Goal: Transaction & Acquisition: Purchase product/service

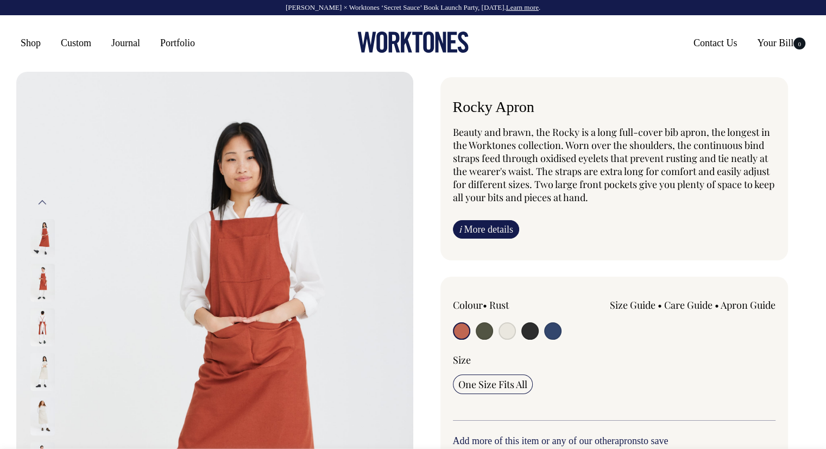
drag, startPoint x: 0, startPoint y: 0, endPoint x: 10, endPoint y: 43, distance: 44.5
click at [10, 43] on div "Shop Custom Journal Portfolio Contact Us Your Bill 0" at bounding box center [413, 43] width 826 height 56
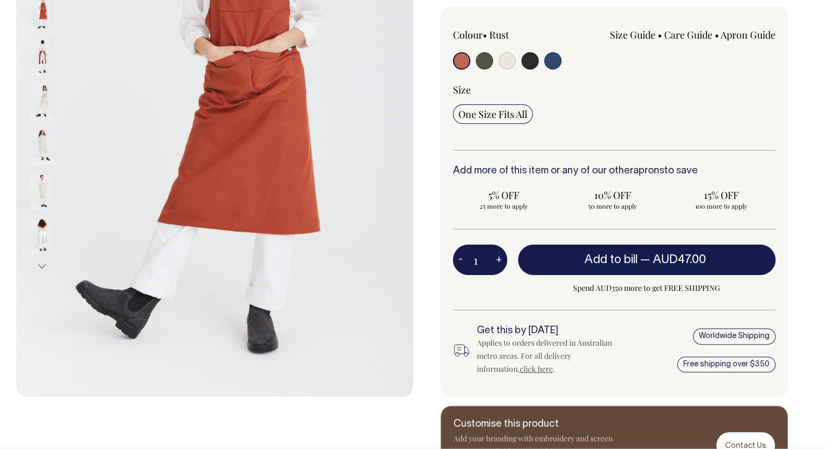
scroll to position [272, 0]
click at [40, 261] on button "Next" at bounding box center [42, 266] width 16 height 24
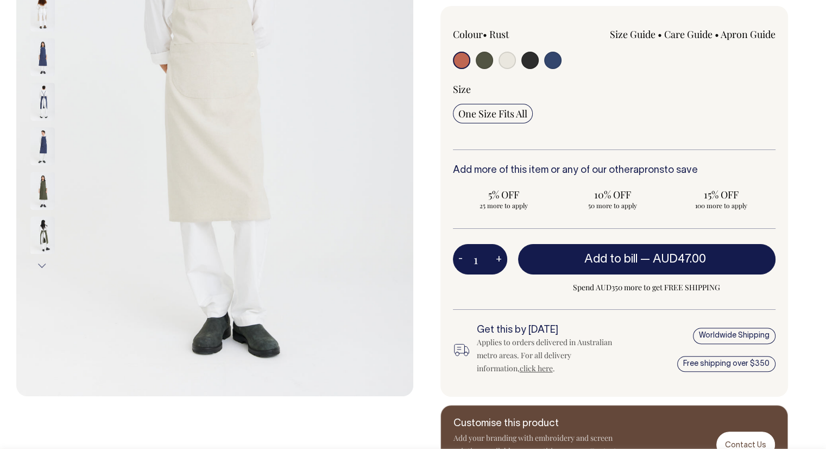
click at [535, 61] on input "radio" at bounding box center [529, 60] width 17 height 17
radio input "true"
select select "Charcoal"
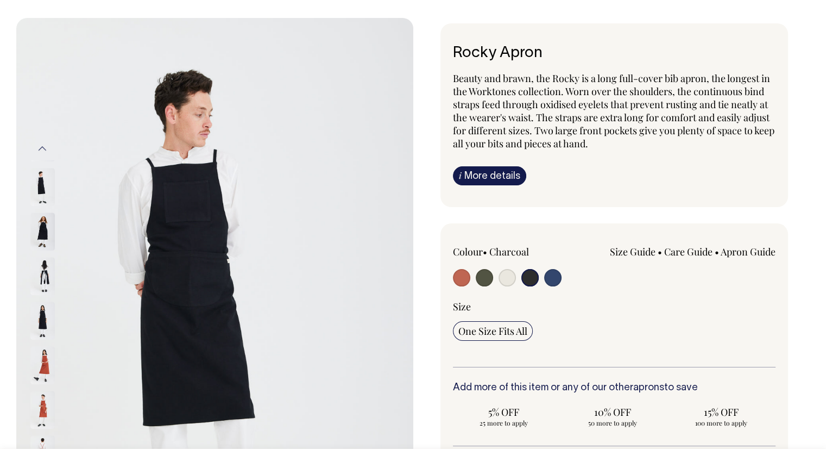
scroll to position [54, 0]
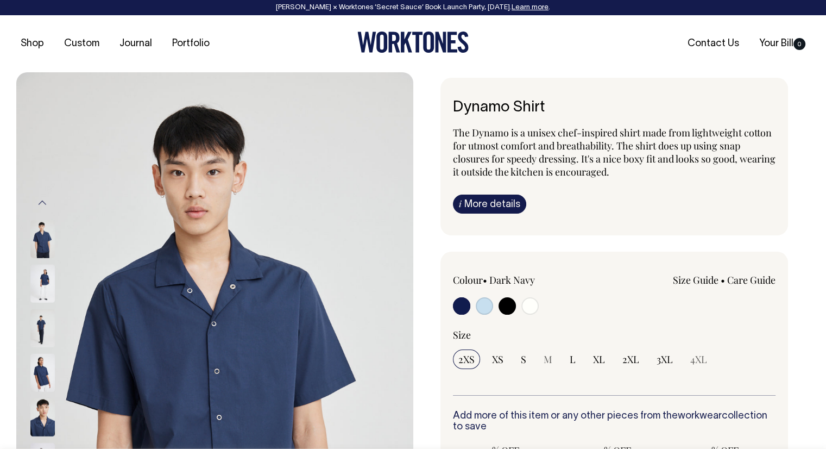
drag, startPoint x: 516, startPoint y: 306, endPoint x: 511, endPoint y: 305, distance: 5.5
click at [516, 306] on div at bounding box center [517, 307] width 129 height 20
click at [510, 305] on input "radio" at bounding box center [506, 305] width 17 height 17
radio input "true"
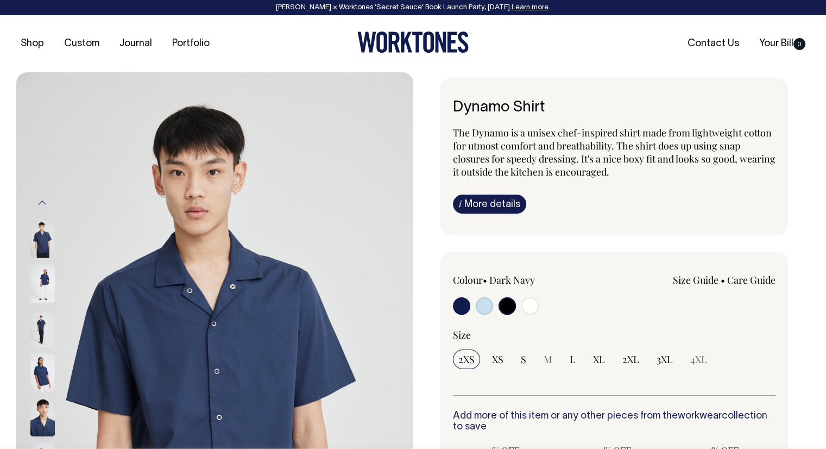
select select "Black"
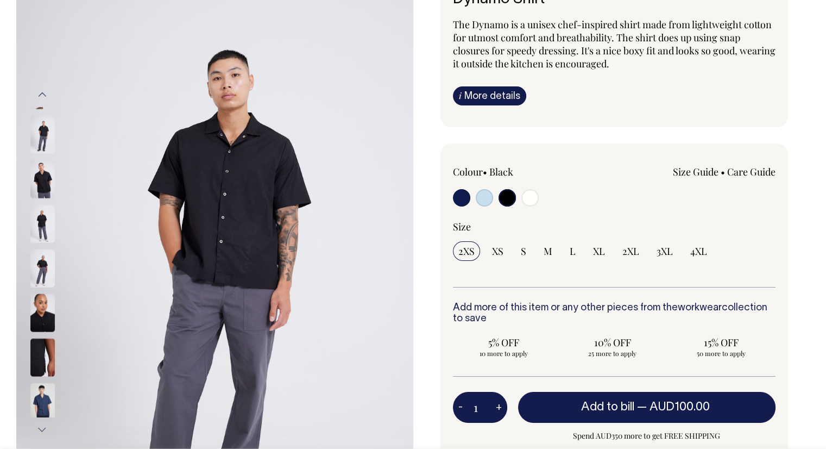
scroll to position [109, 0]
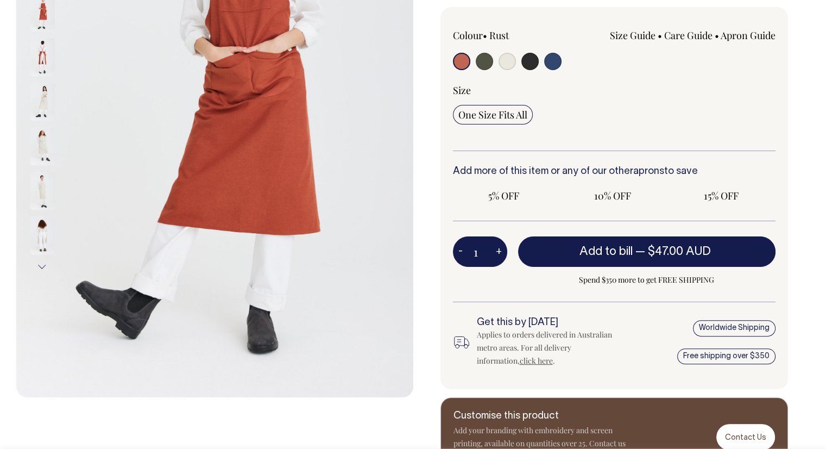
scroll to position [272, 0]
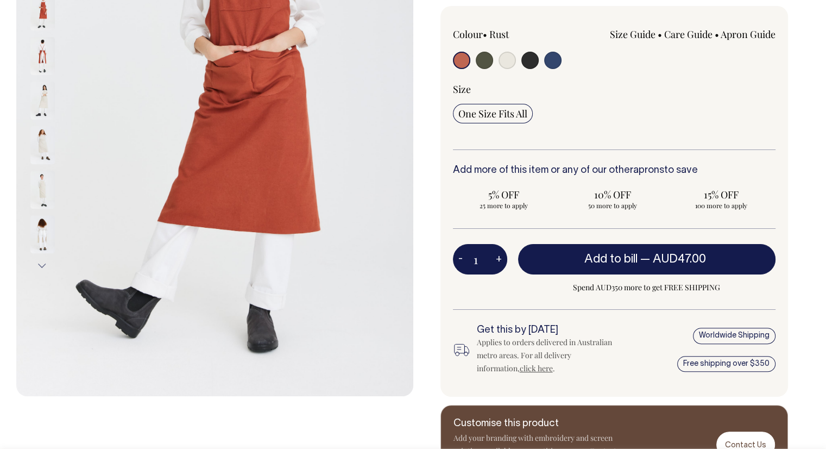
click at [530, 61] on input "radio" at bounding box center [529, 60] width 17 height 17
radio input "true"
select select "Charcoal"
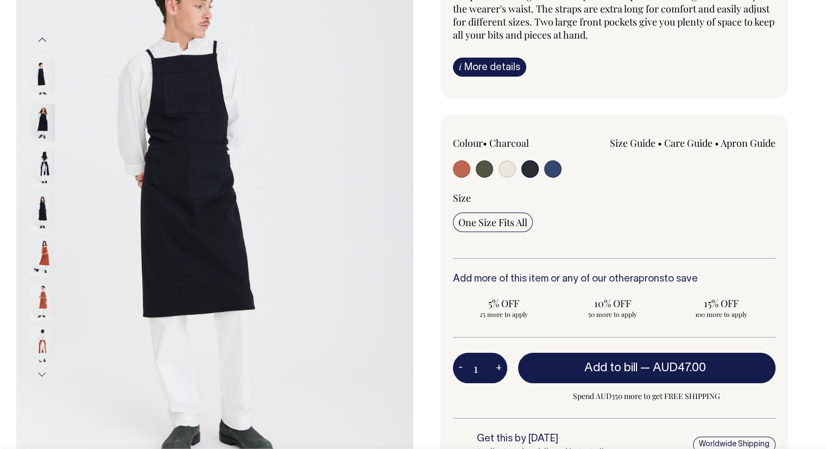
scroll to position [163, 0]
click at [43, 161] on img at bounding box center [42, 167] width 24 height 38
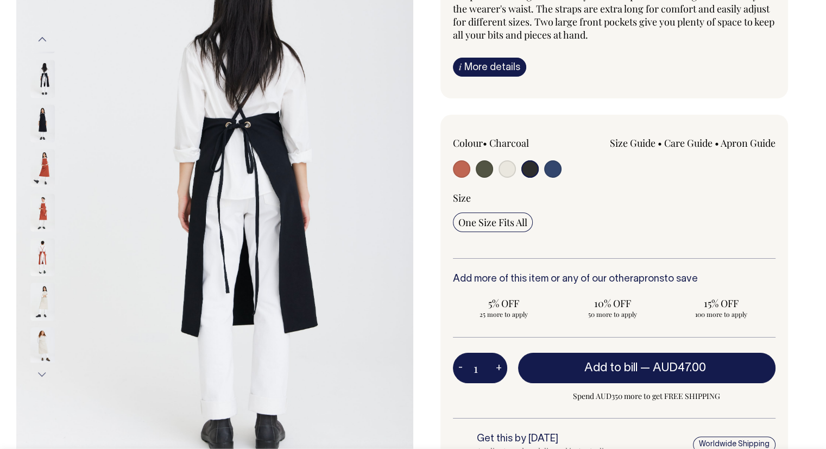
drag, startPoint x: 43, startPoint y: 161, endPoint x: 111, endPoint y: 78, distance: 106.5
click at [111, 78] on img at bounding box center [214, 206] width 397 height 595
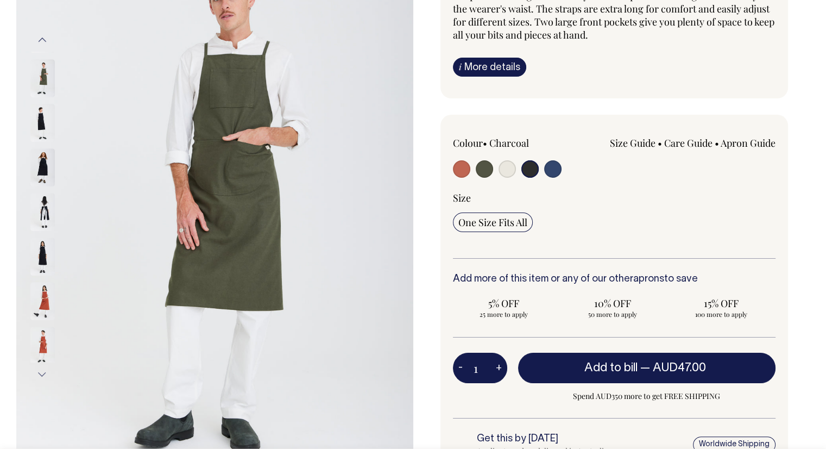
click at [41, 72] on img at bounding box center [42, 78] width 24 height 38
click at [523, 168] on input "radio" at bounding box center [529, 168] width 17 height 17
click at [530, 170] on input "radio" at bounding box center [529, 168] width 17 height 17
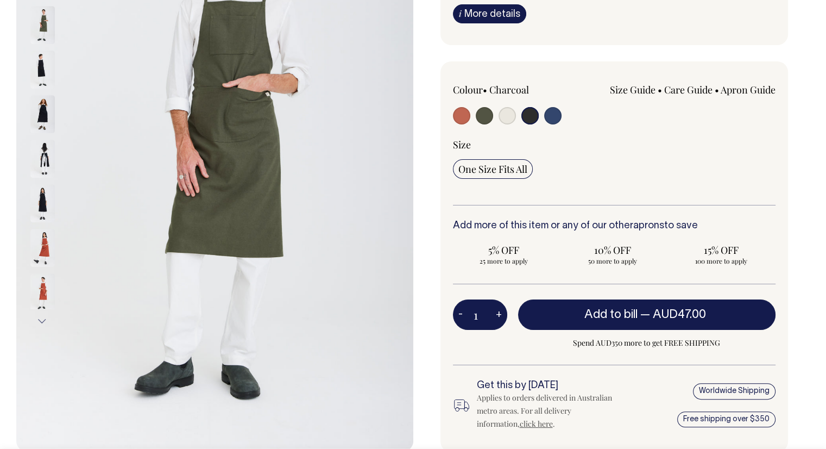
scroll to position [217, 0]
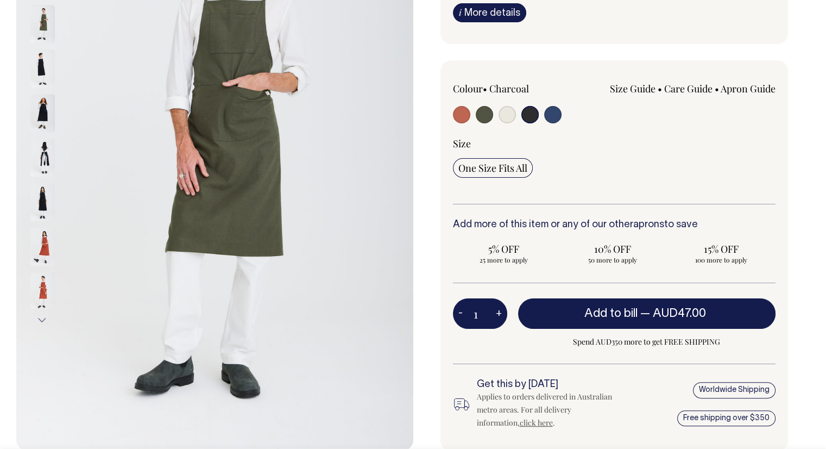
click at [532, 115] on input "radio" at bounding box center [529, 114] width 17 height 17
click at [41, 62] on img at bounding box center [42, 68] width 24 height 38
click at [41, 60] on img at bounding box center [42, 68] width 24 height 38
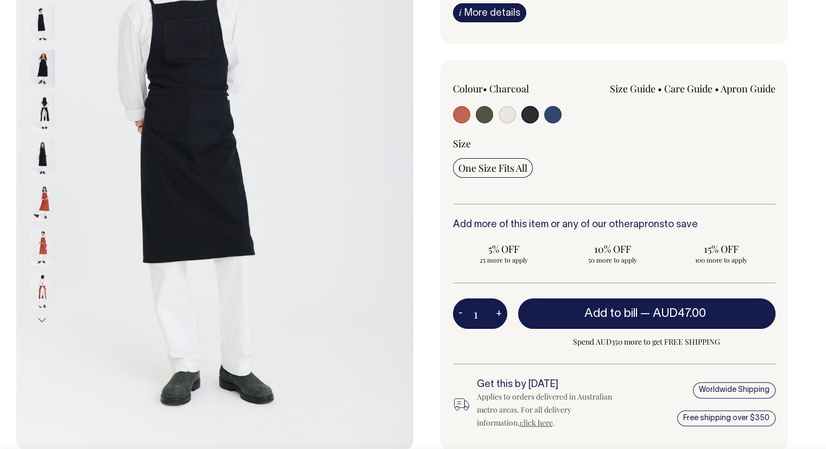
click at [39, 65] on img at bounding box center [42, 68] width 24 height 38
click at [734, 55] on div "Rocky Apron Beauty and brawn, the Rocky is a long full-cover bib apron, the lon…" at bounding box center [611, 199] width 397 height 678
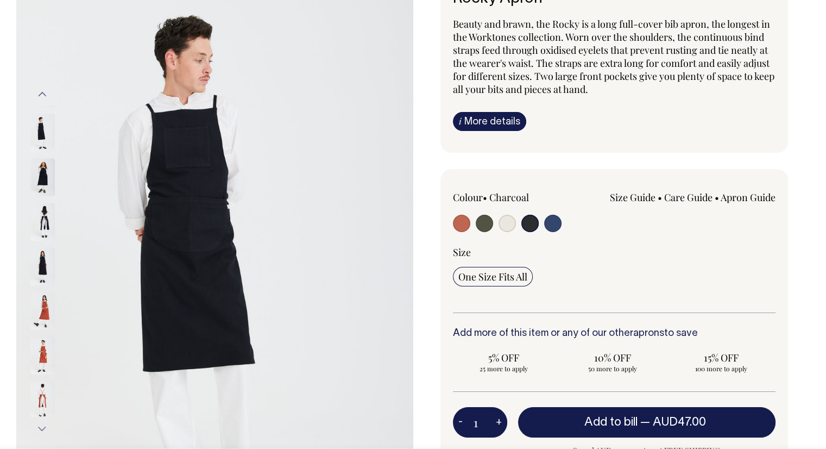
scroll to position [109, 0]
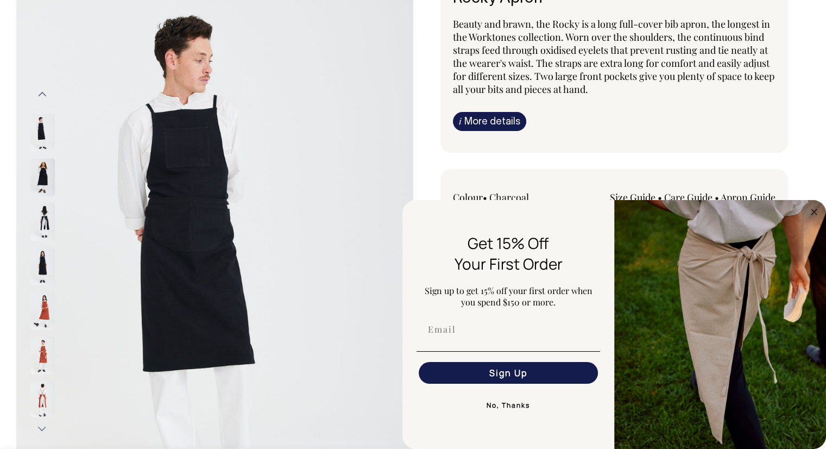
click at [40, 217] on img at bounding box center [42, 222] width 24 height 38
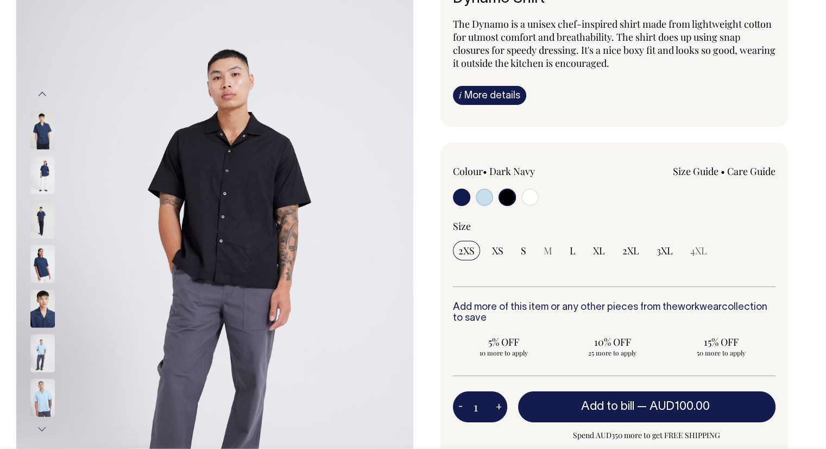
click at [506, 200] on input "radio" at bounding box center [506, 196] width 17 height 17
drag, startPoint x: 475, startPoint y: 205, endPoint x: 475, endPoint y: 192, distance: 13.0
drag, startPoint x: 475, startPoint y: 192, endPoint x: 493, endPoint y: 160, distance: 37.0
click at [493, 160] on div "Colour • Dark Navy Size Guide Size Guide XXS XS" at bounding box center [614, 343] width 348 height 401
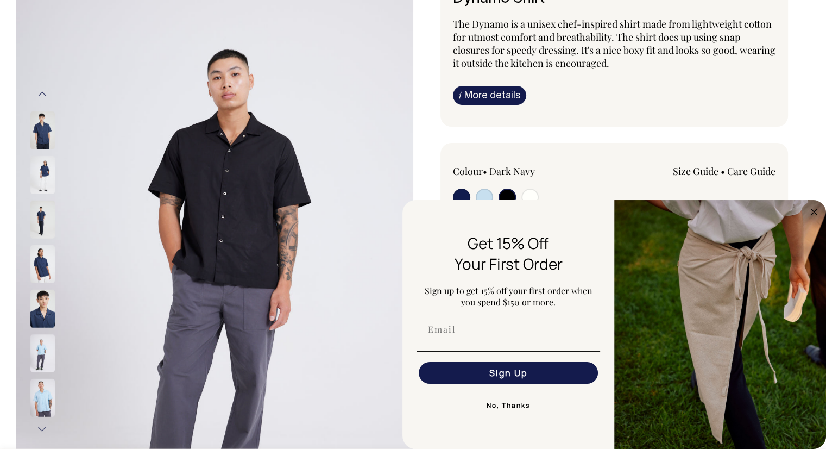
drag, startPoint x: 175, startPoint y: 93, endPoint x: 0, endPoint y: 304, distance: 273.8
drag, startPoint x: 0, startPoint y: 304, endPoint x: 331, endPoint y: 342, distance: 333.4
click at [305, 335] on img at bounding box center [214, 262] width 397 height 596
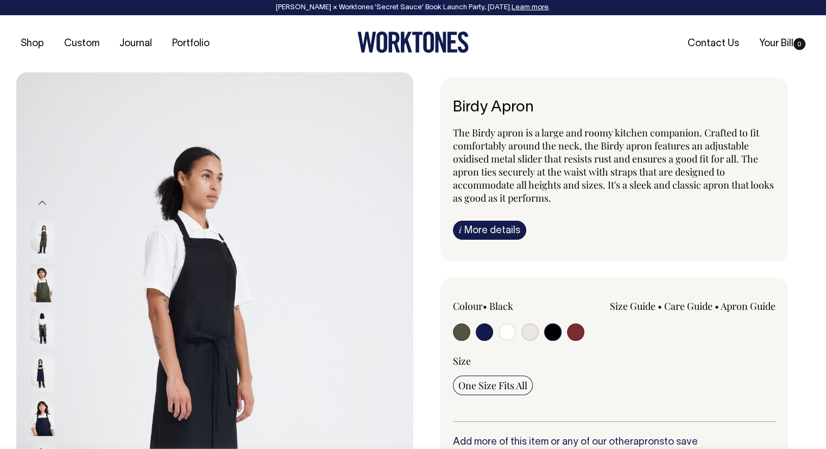
click at [553, 332] on input "radio" at bounding box center [552, 331] width 17 height 17
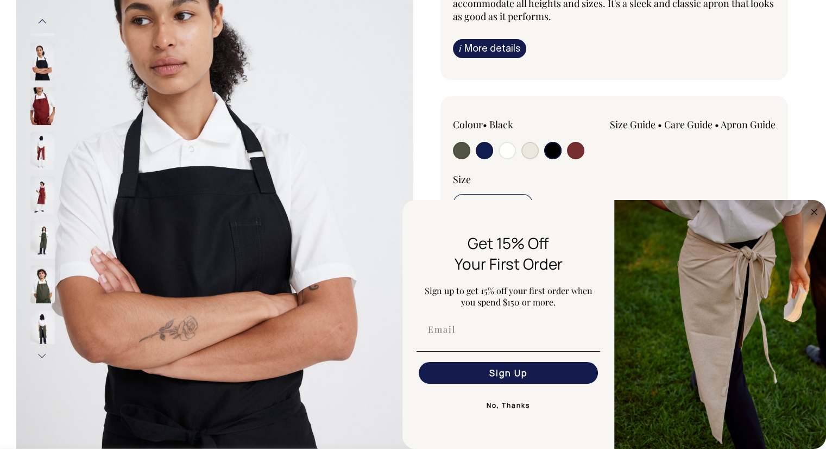
scroll to position [171, 0]
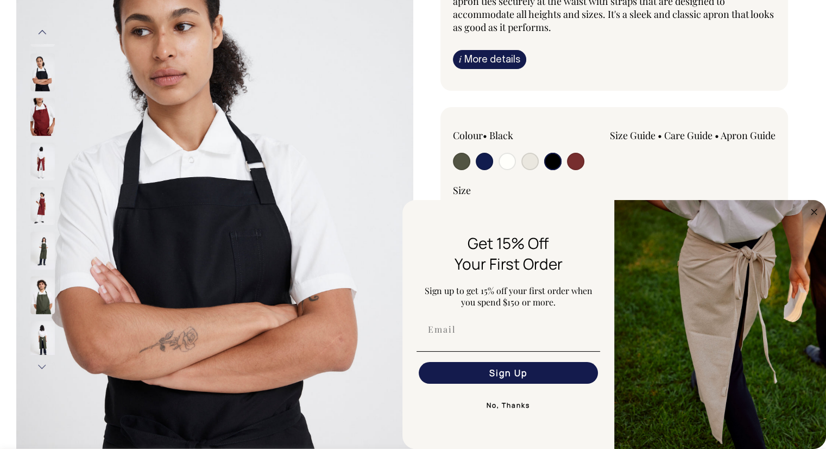
click at [43, 29] on button "Previous" at bounding box center [42, 32] width 16 height 24
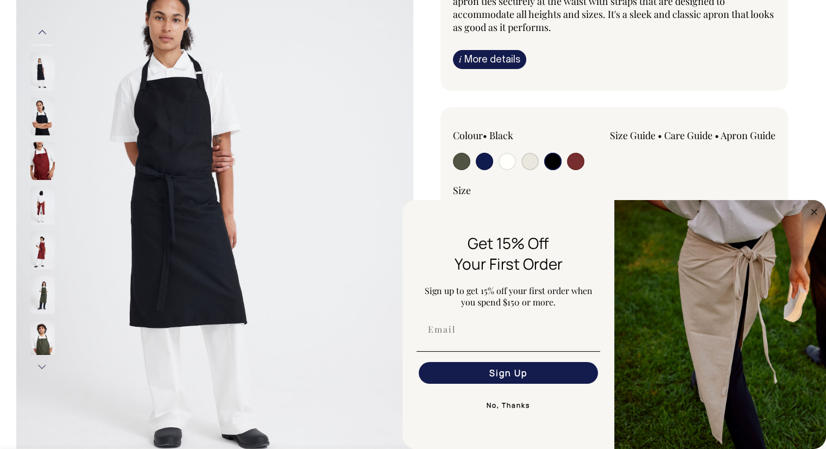
click at [37, 60] on img at bounding box center [42, 72] width 24 height 38
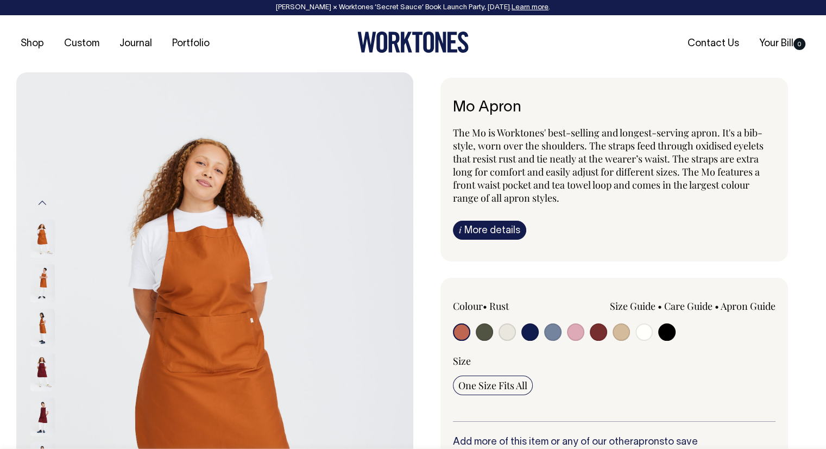
click at [668, 334] on input "radio" at bounding box center [666, 331] width 17 height 17
radio input "true"
select select "Black"
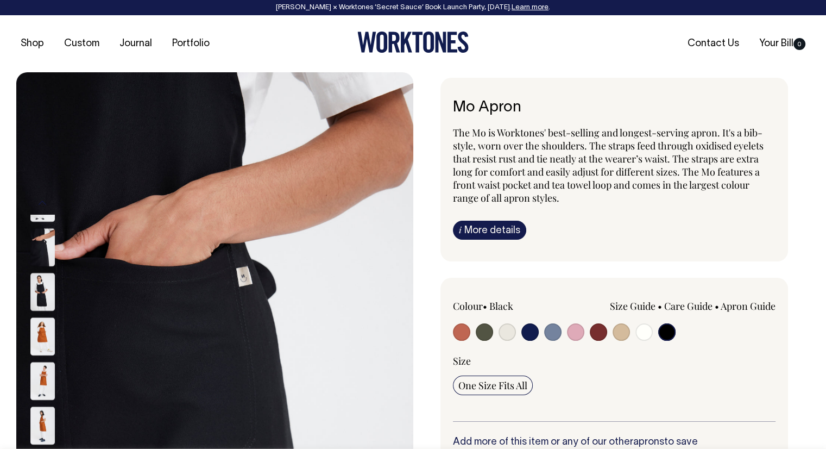
click at [37, 285] on img at bounding box center [42, 292] width 24 height 38
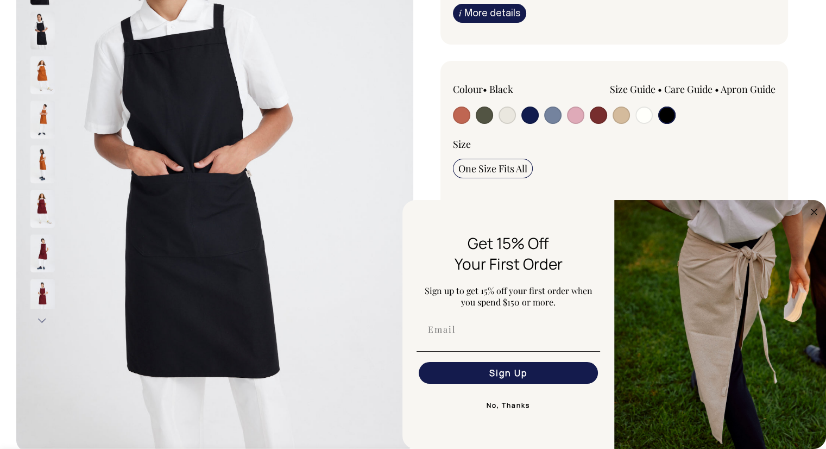
scroll to position [230, 0]
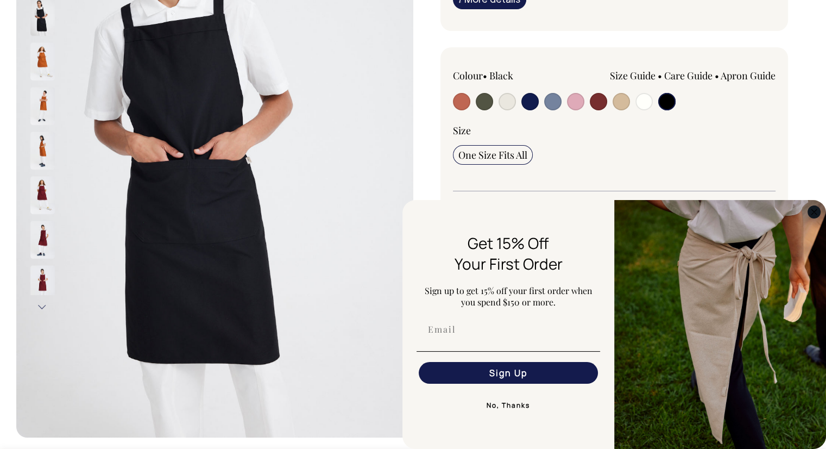
click at [813, 214] on icon "Close dialog" at bounding box center [813, 211] width 13 height 13
